Goal: Information Seeking & Learning: Understand process/instructions

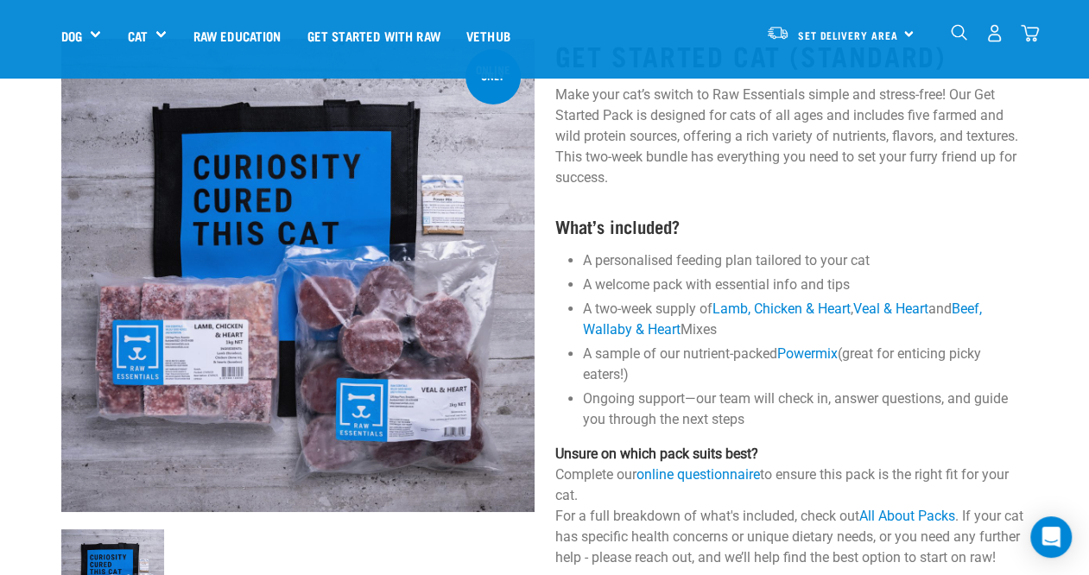
scroll to position [86, 0]
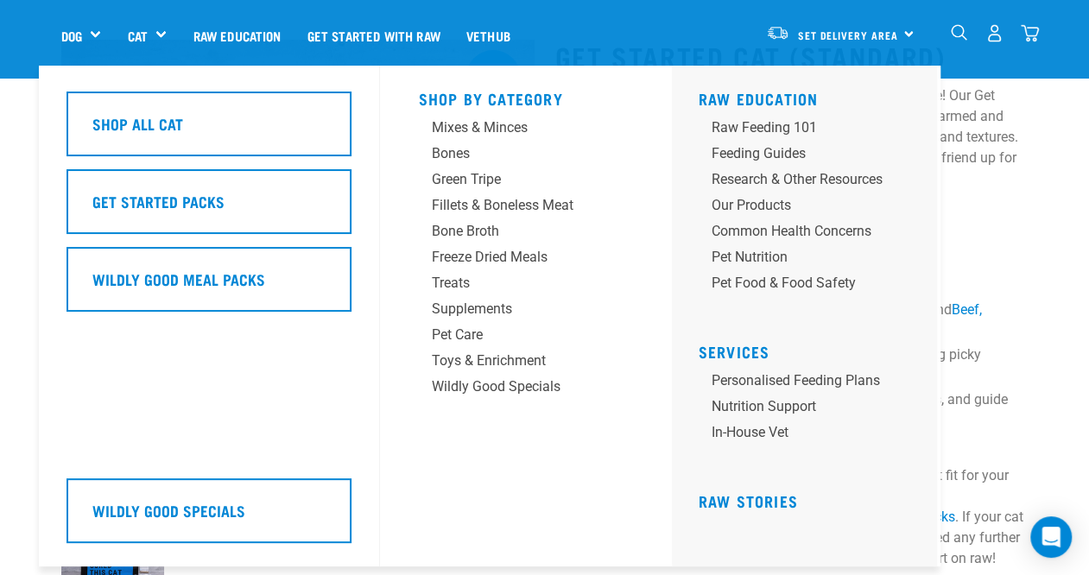
click at [142, 30] on link "Cat" at bounding box center [137, 36] width 20 height 20
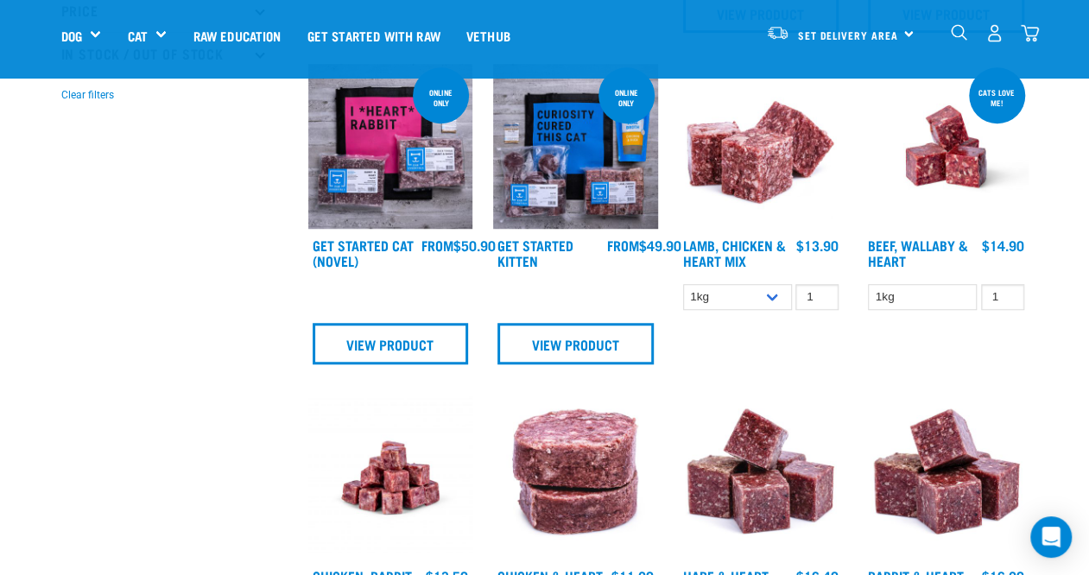
scroll to position [518, 0]
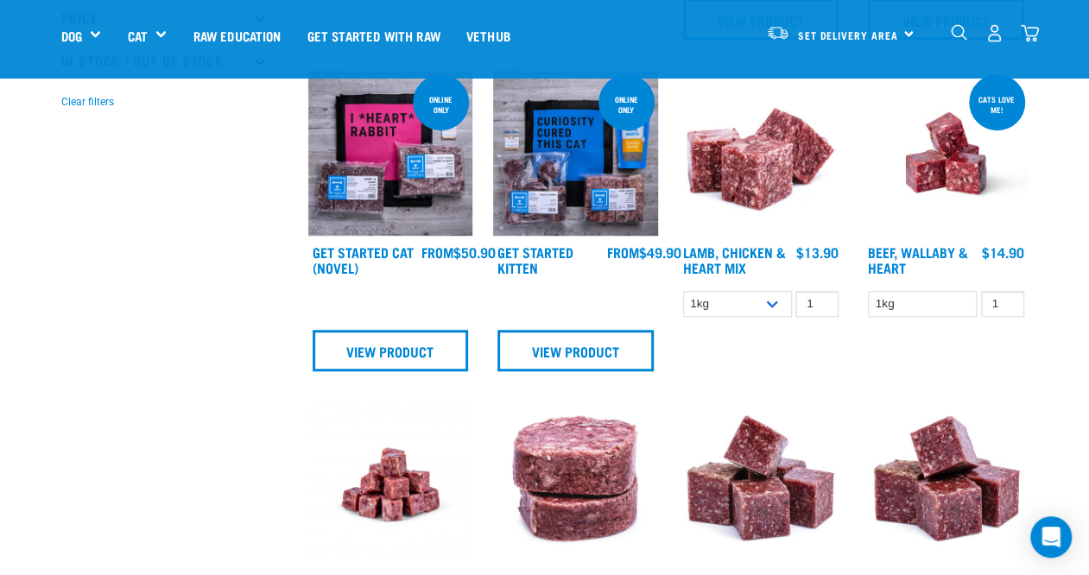
click at [925, 189] on img at bounding box center [945, 153] width 165 height 165
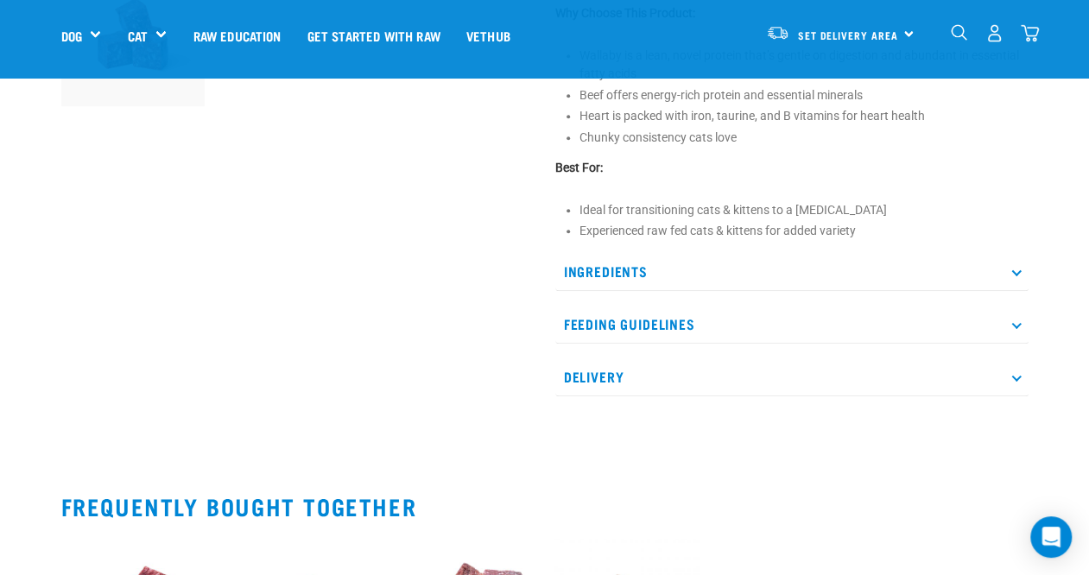
scroll to position [604, 0]
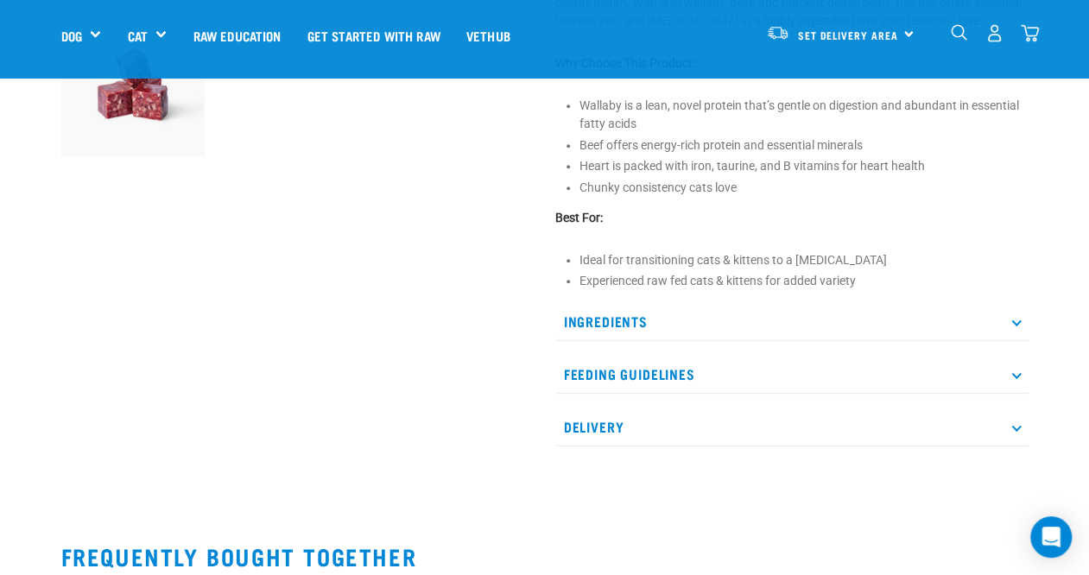
click at [620, 370] on p "Feeding Guidelines" at bounding box center [791, 374] width 473 height 39
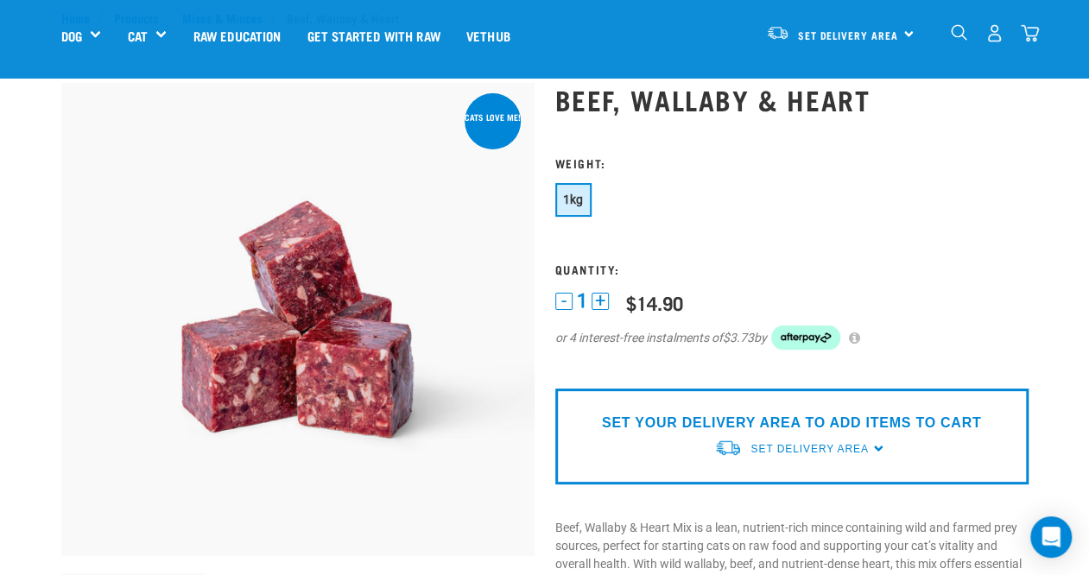
scroll to position [0, 0]
